Goal: Task Accomplishment & Management: Manage account settings

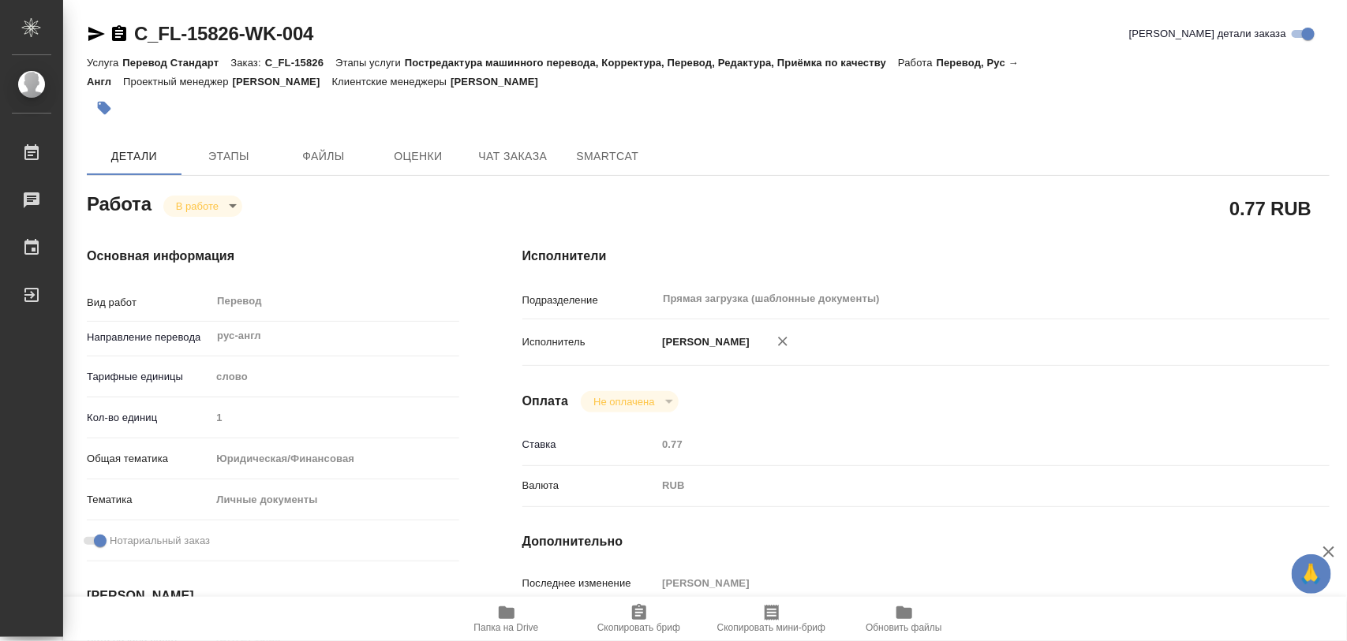
click at [100, 116] on button "button" at bounding box center [104, 108] width 35 height 35
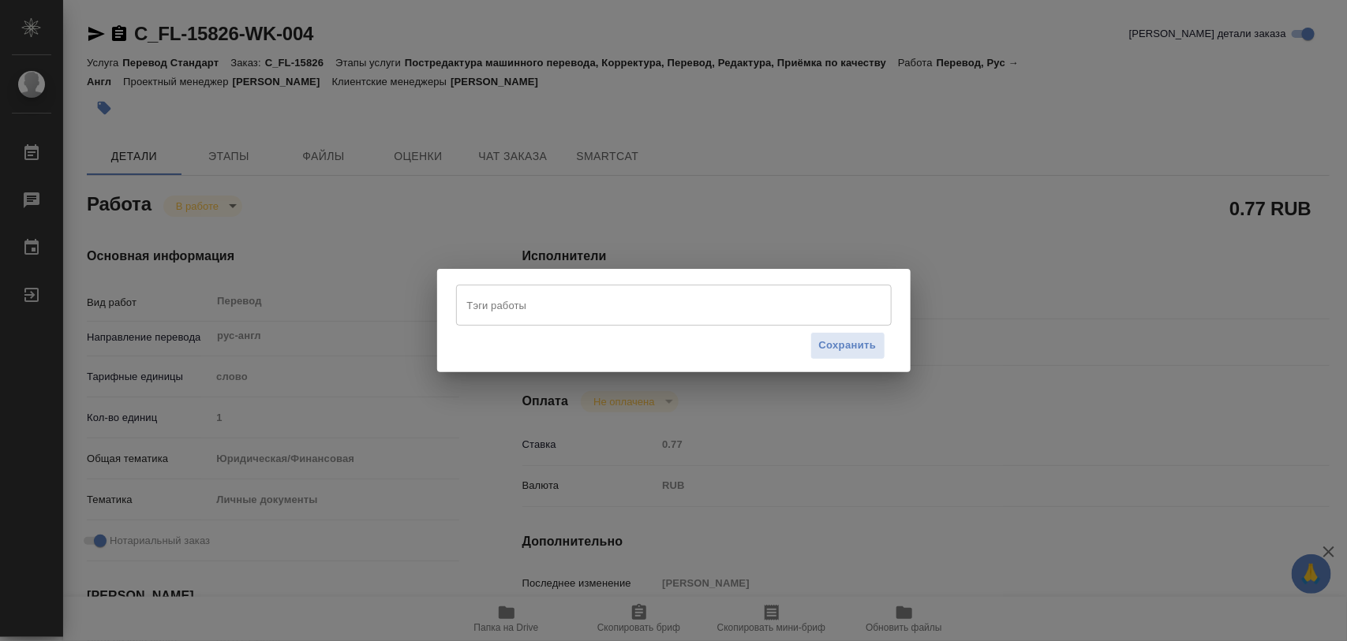
click at [494, 302] on input "Тэги работы" at bounding box center [658, 305] width 391 height 27
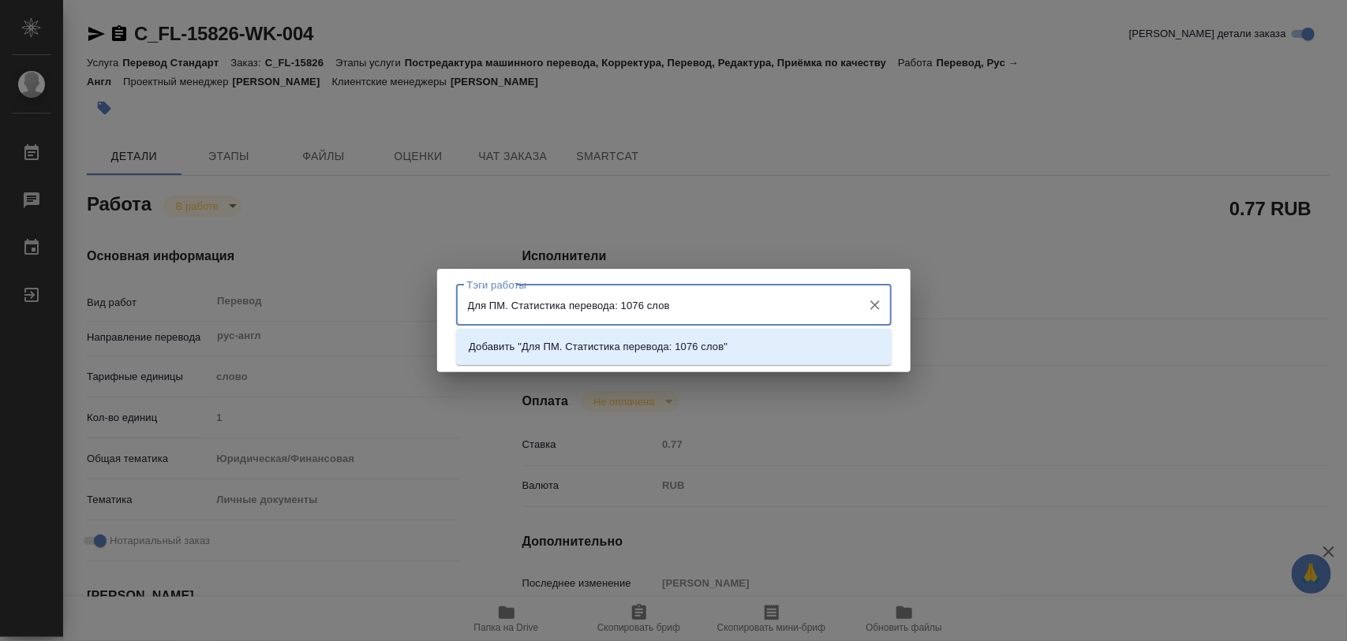
type input "Для ПМ. Статистика перевода: 1076 слов."
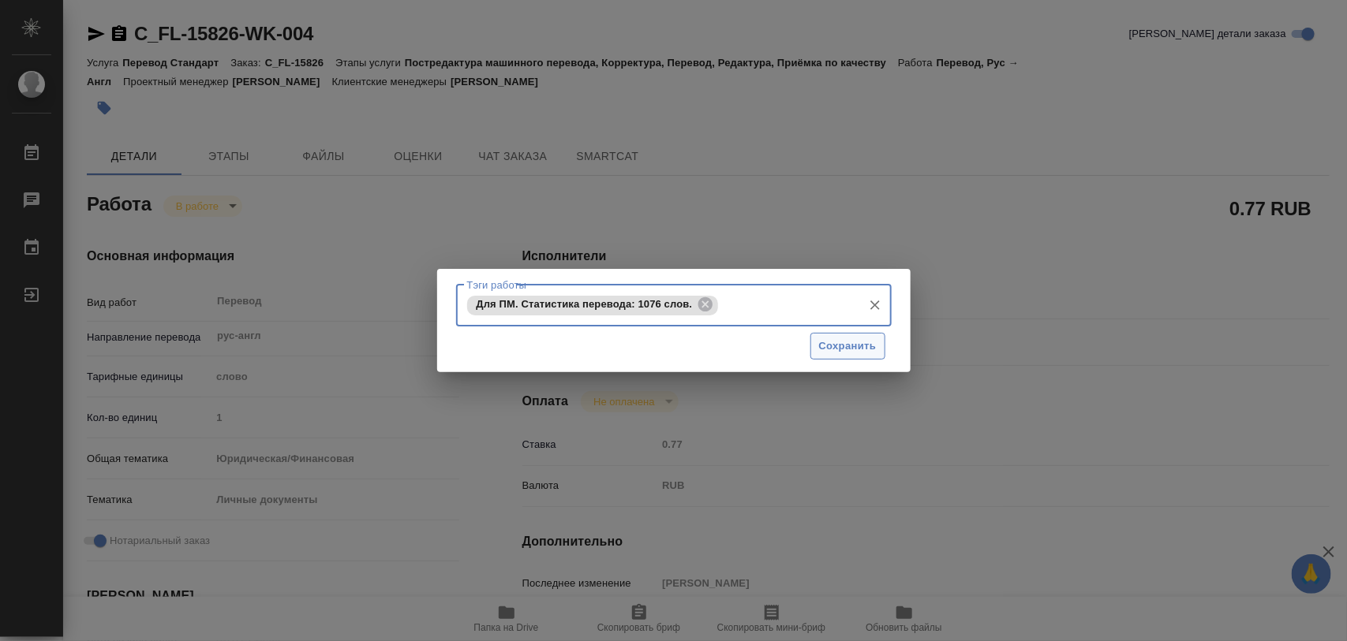
click at [868, 352] on span "Сохранить" at bounding box center [848, 347] width 58 height 18
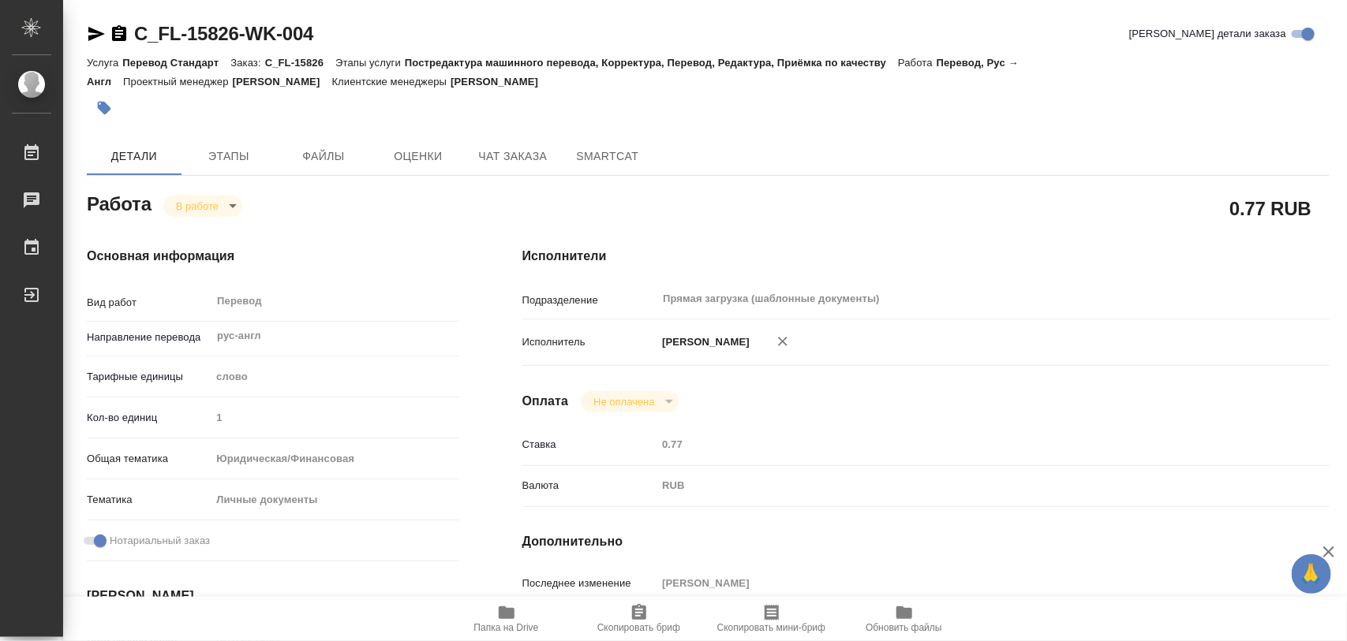
type input "inProgress"
type input "рус-англ"
type input "5a8b1489cc6b4906c91bfd90"
type input "1"
type input "yr-fn"
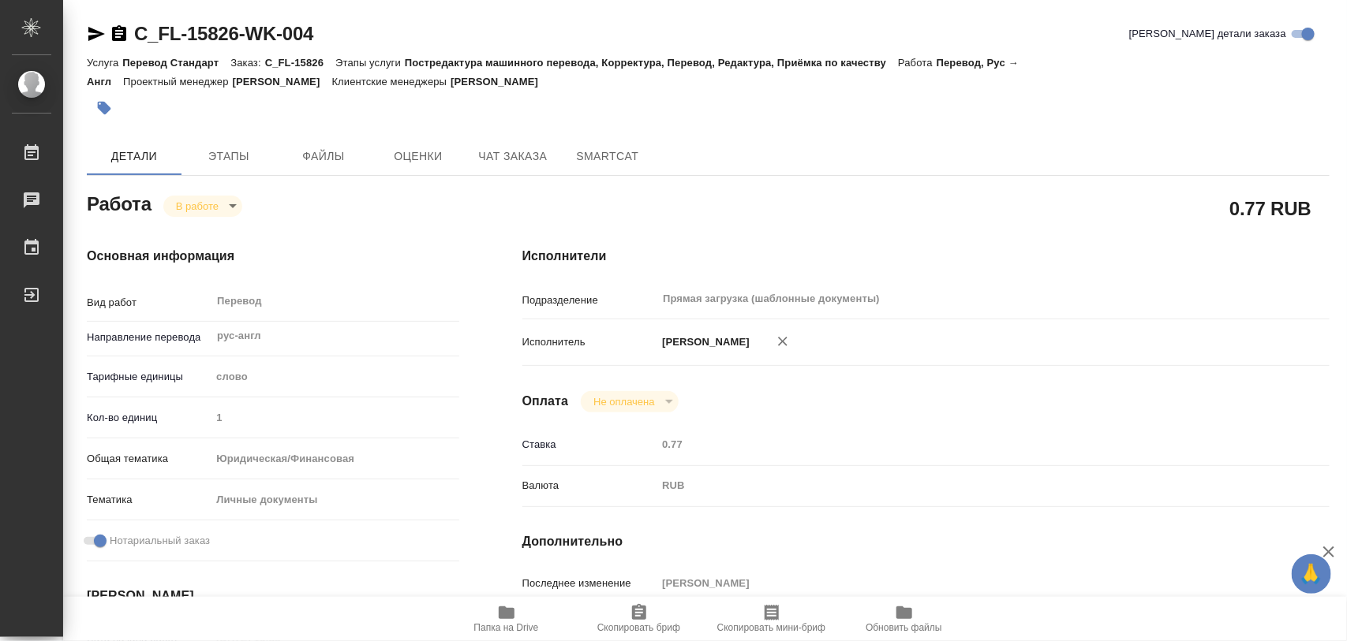
type input "5a8b8b956a9677013d343cfe"
checkbox input "true"
type input "[DATE] 16:33"
type input "[DATE] 17:18"
type input "[DATE] 16:00"
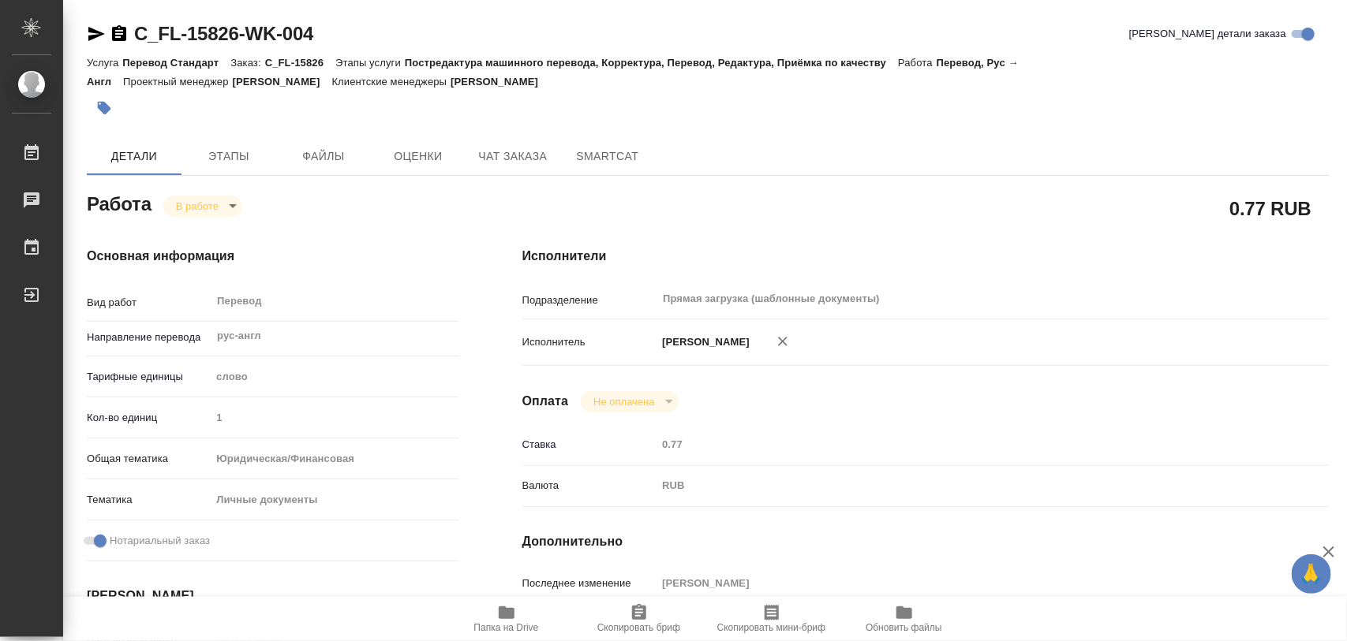
type input "[DATE] 16:33"
type input "Прямая загрузка (шаблонные документы)"
type input "notPayed"
type input "0.77"
type input "RUB"
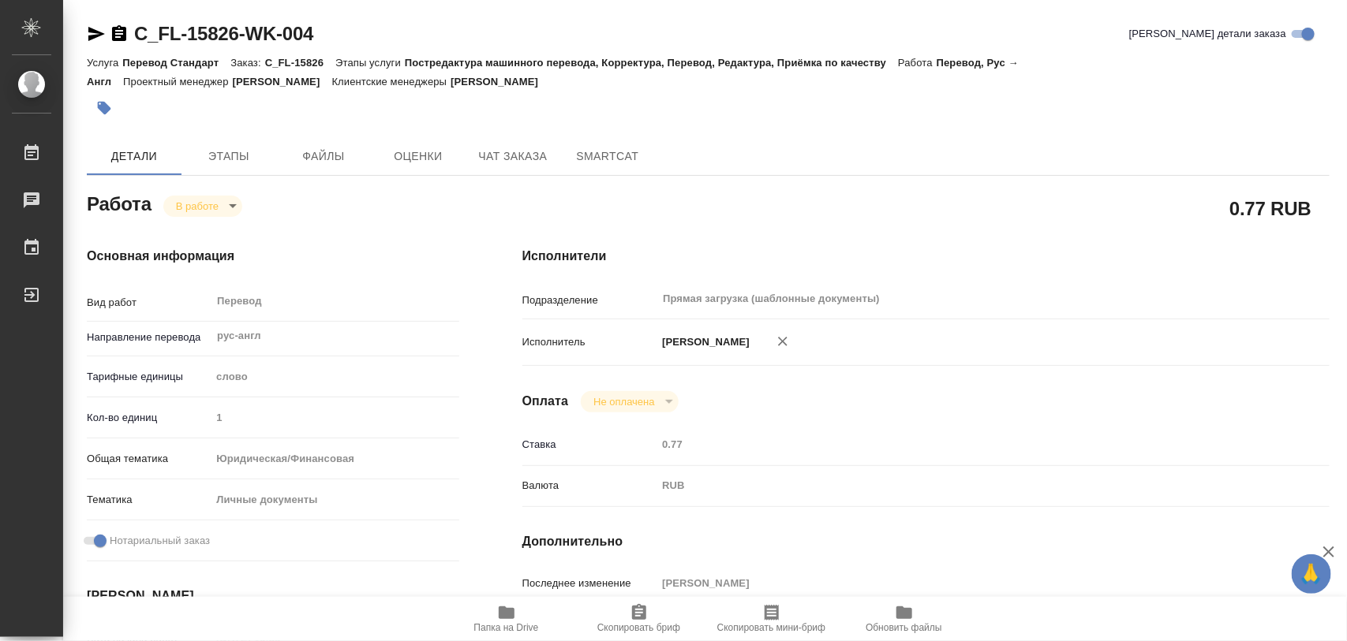
type input "[PERSON_NAME]"
type input "C_FL-15826"
type input "Перевод Стандарт"
type input "Постредактура машинного перевода, Корректура, Перевод, Редактура, Приёмка по ка…"
type input "[PERSON_NAME]"
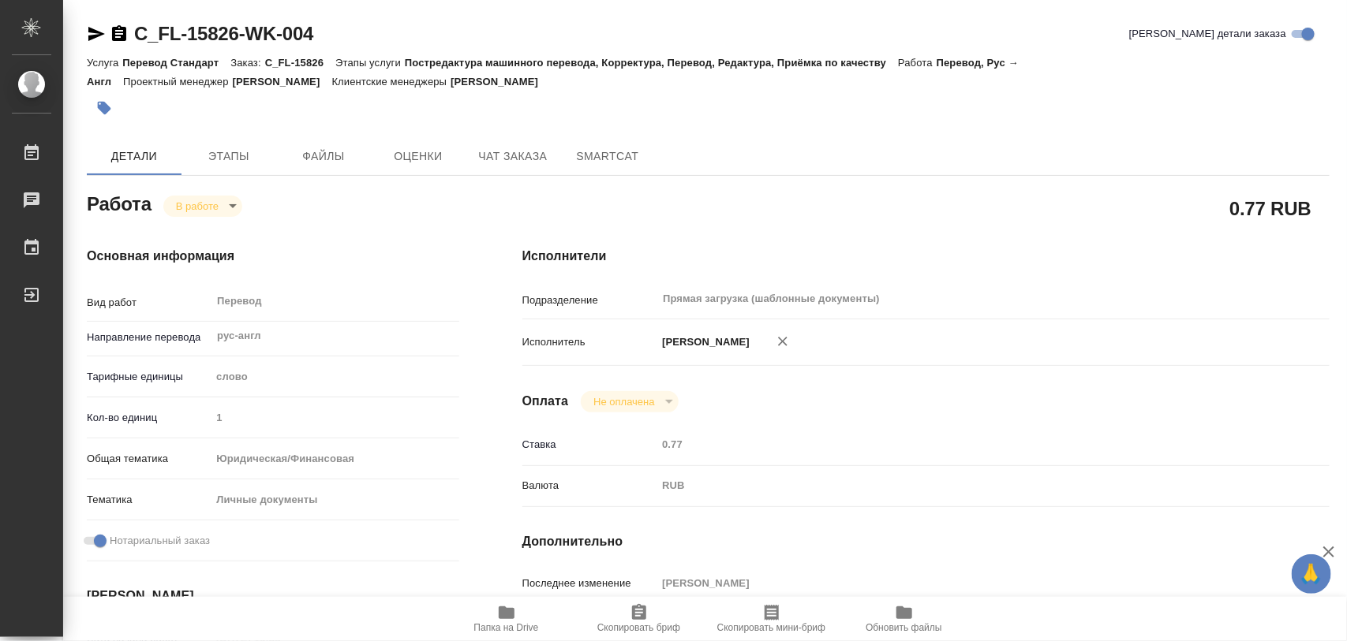
type input "/Clients/FL_C/Orders/C_FL-15826"
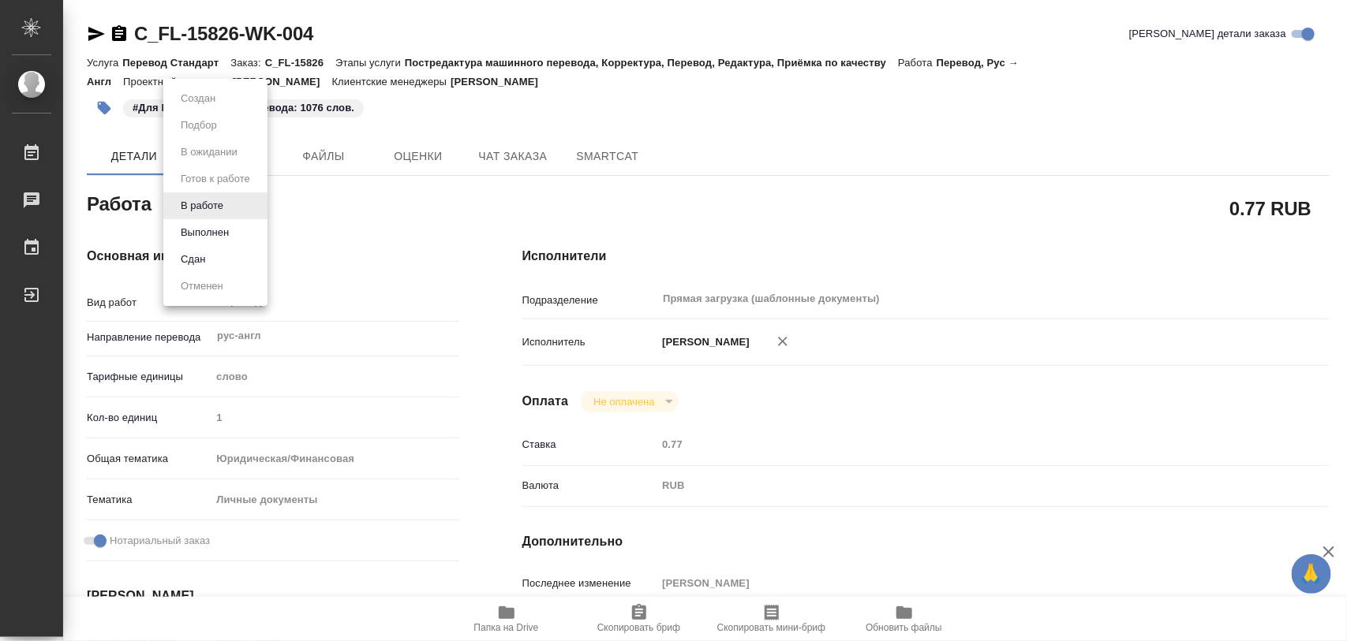
click at [230, 211] on body "🙏 .cls-1 fill:#fff; AWATERA Iglakov [PERSON_NAME] 0 Чаты График Выйти C_FL-1582…" at bounding box center [673, 320] width 1347 height 641
click at [226, 231] on button "Выполнен" at bounding box center [205, 232] width 58 height 17
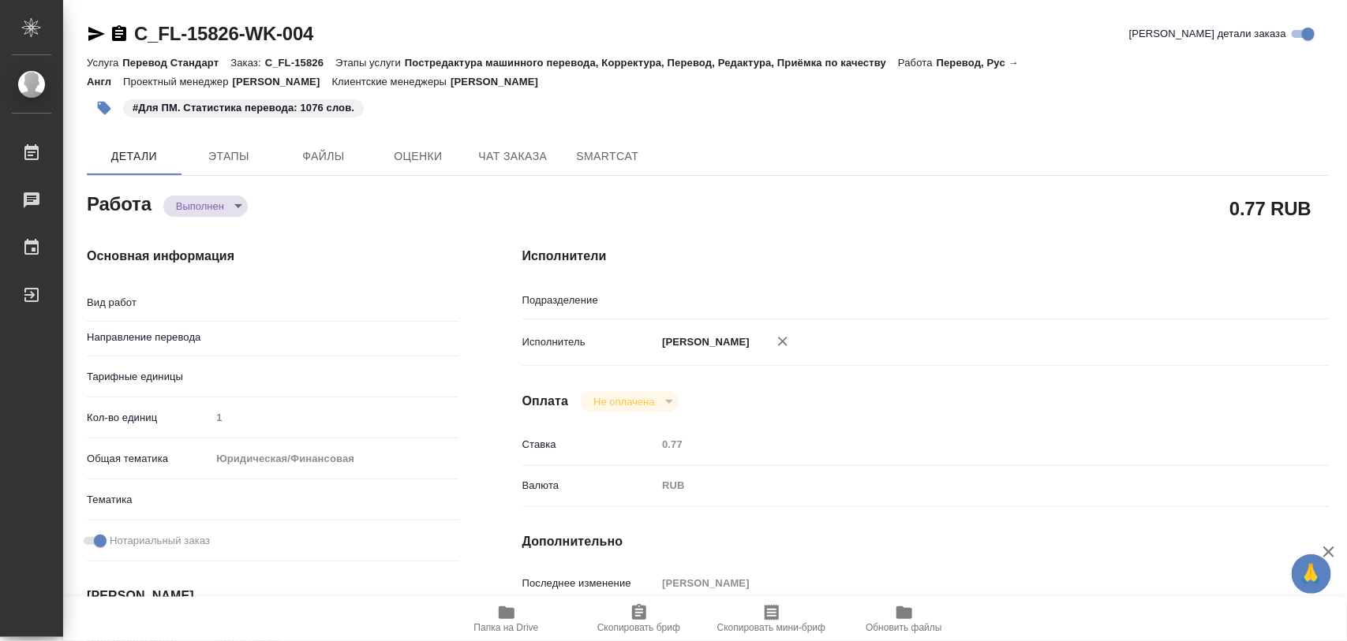
type textarea "x"
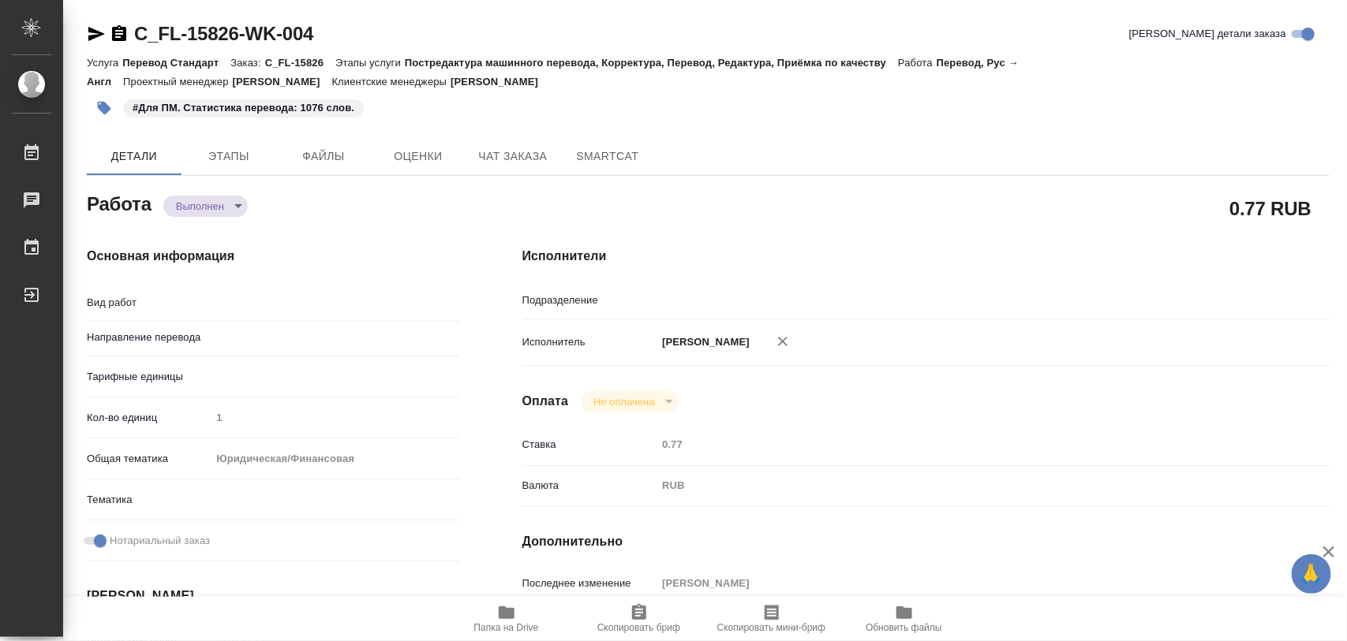
type textarea "x"
type textarea "Перевод"
type textarea "x"
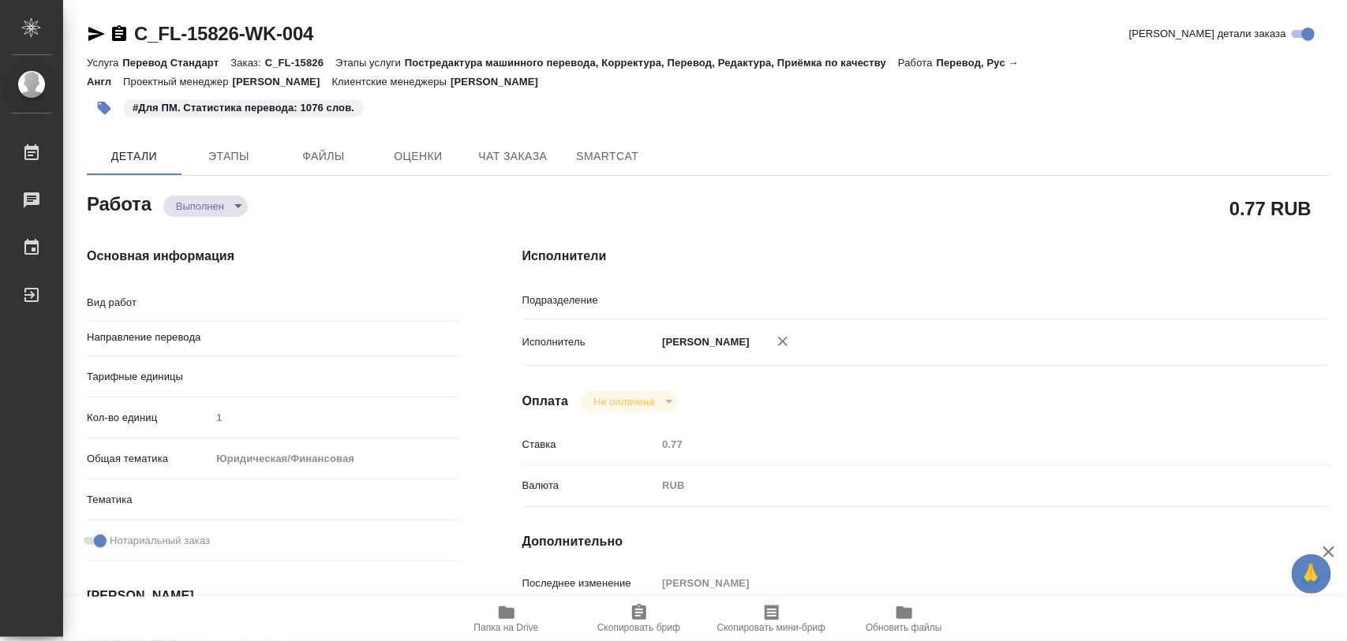
type textarea "x"
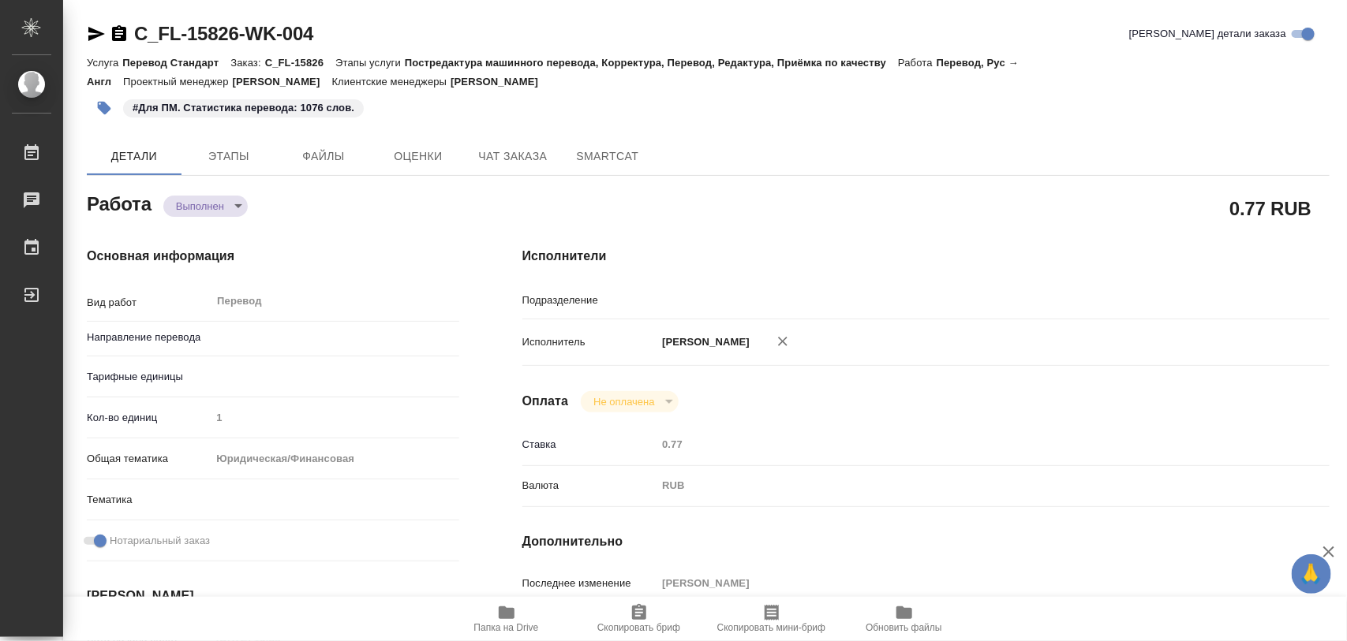
type input "рус-англ"
type textarea "x"
type input "Прямая загрузка (шаблонные документы)"
type textarea "x"
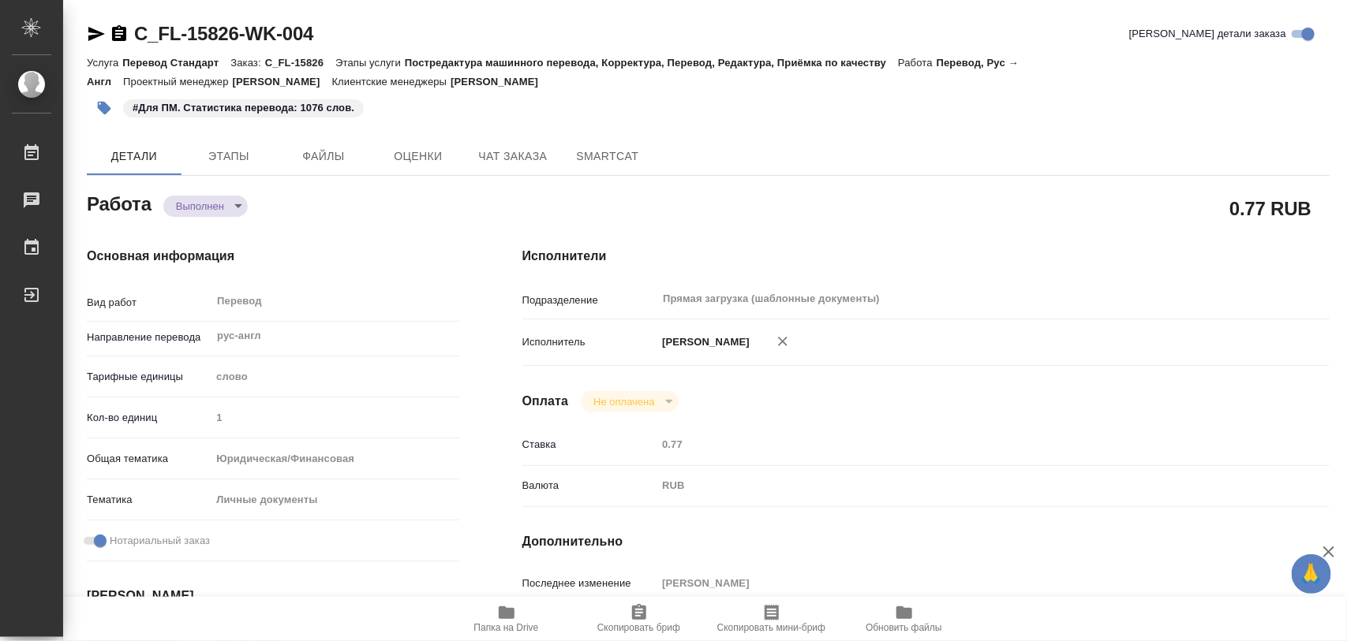
type textarea "x"
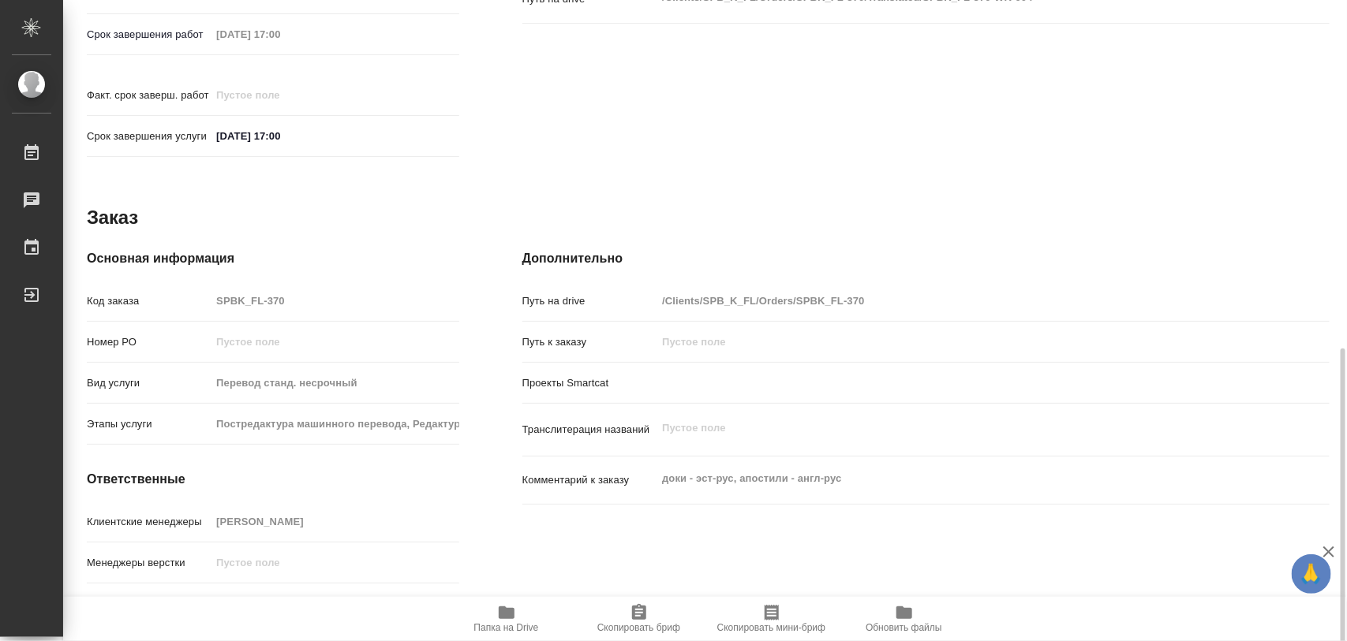
scroll to position [703, 0]
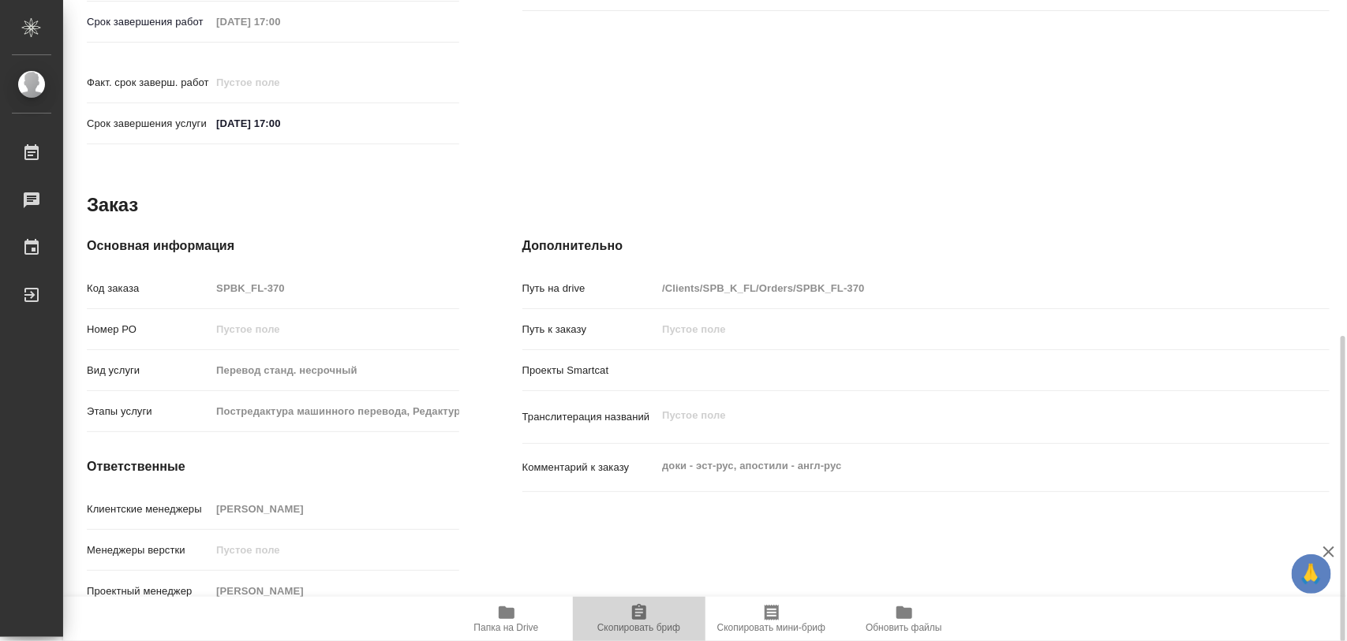
click at [630, 621] on icon "button" at bounding box center [639, 613] width 19 height 19
